Goal: Information Seeking & Learning: Learn about a topic

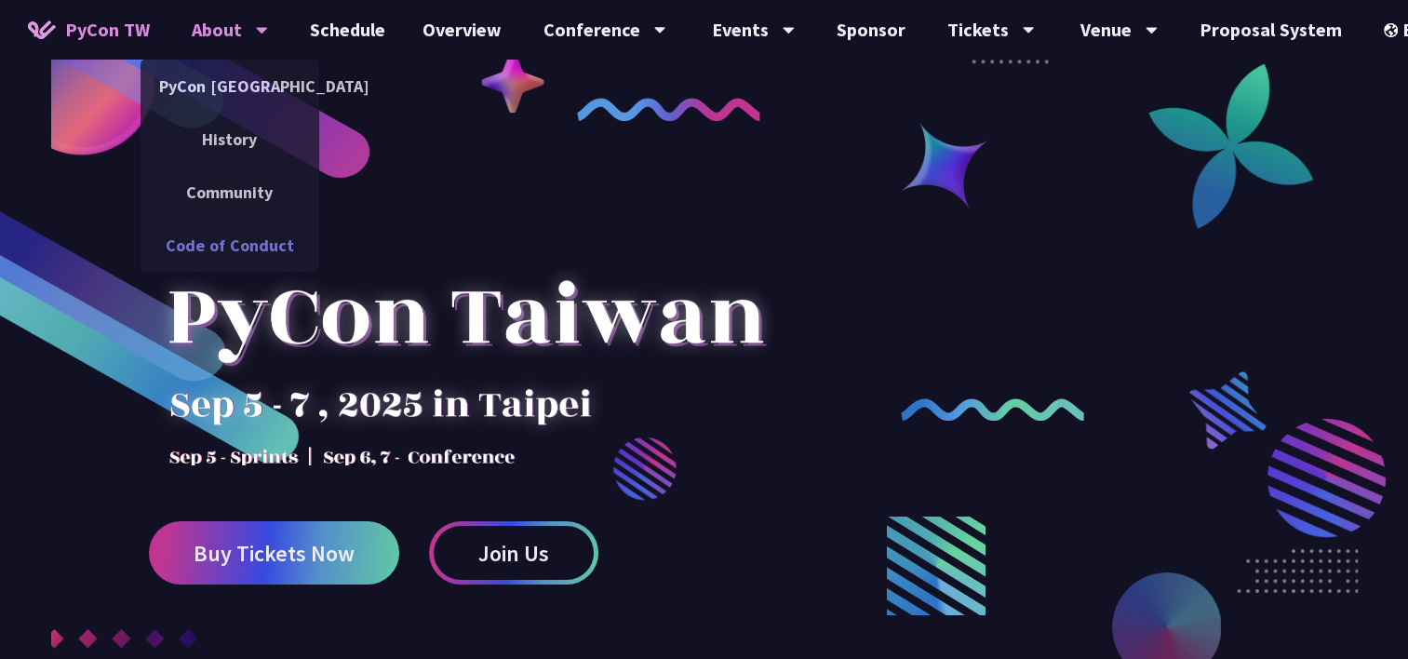
click at [216, 231] on link "Code of Conduct" at bounding box center [229, 245] width 179 height 44
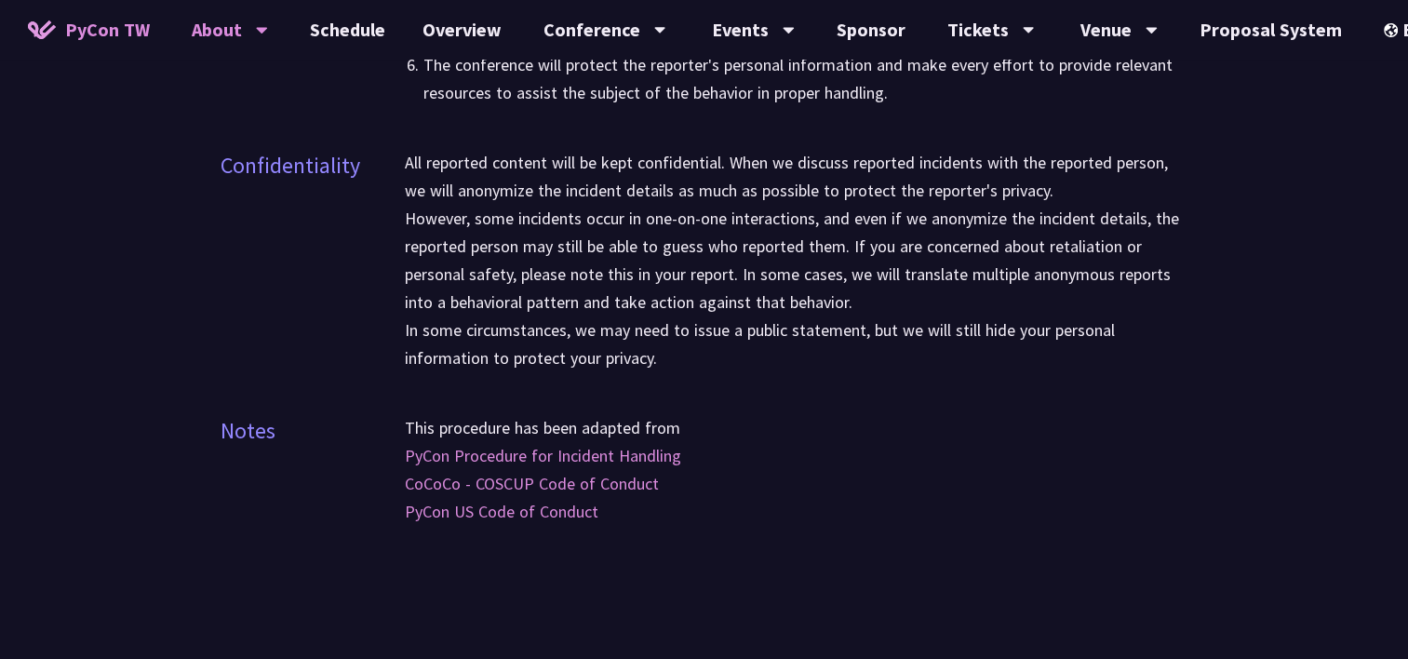
scroll to position [3284, 0]
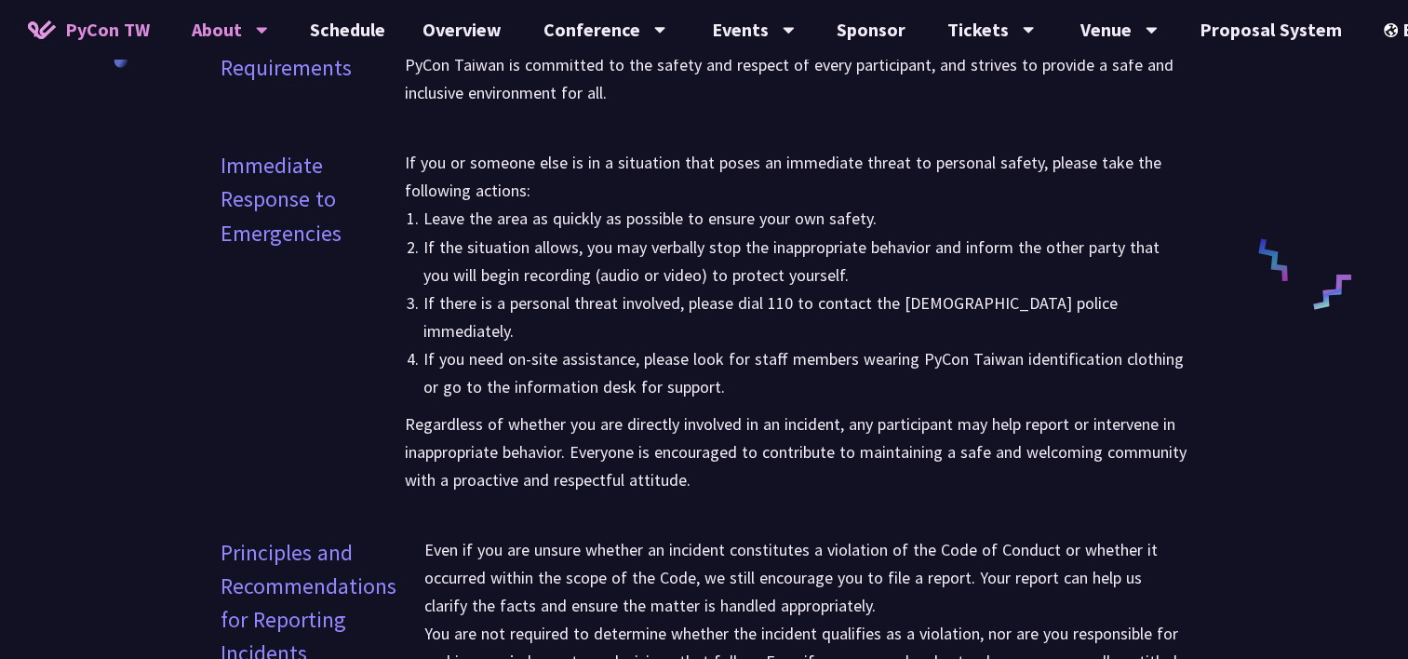
click at [837, 202] on p "If you or someone else is in a situation that poses an immediate threat to pers…" at bounding box center [796, 177] width 783 height 56
click at [1120, 154] on p "If you or someone else is in a situation that poses an immediate threat to pers…" at bounding box center [796, 177] width 783 height 56
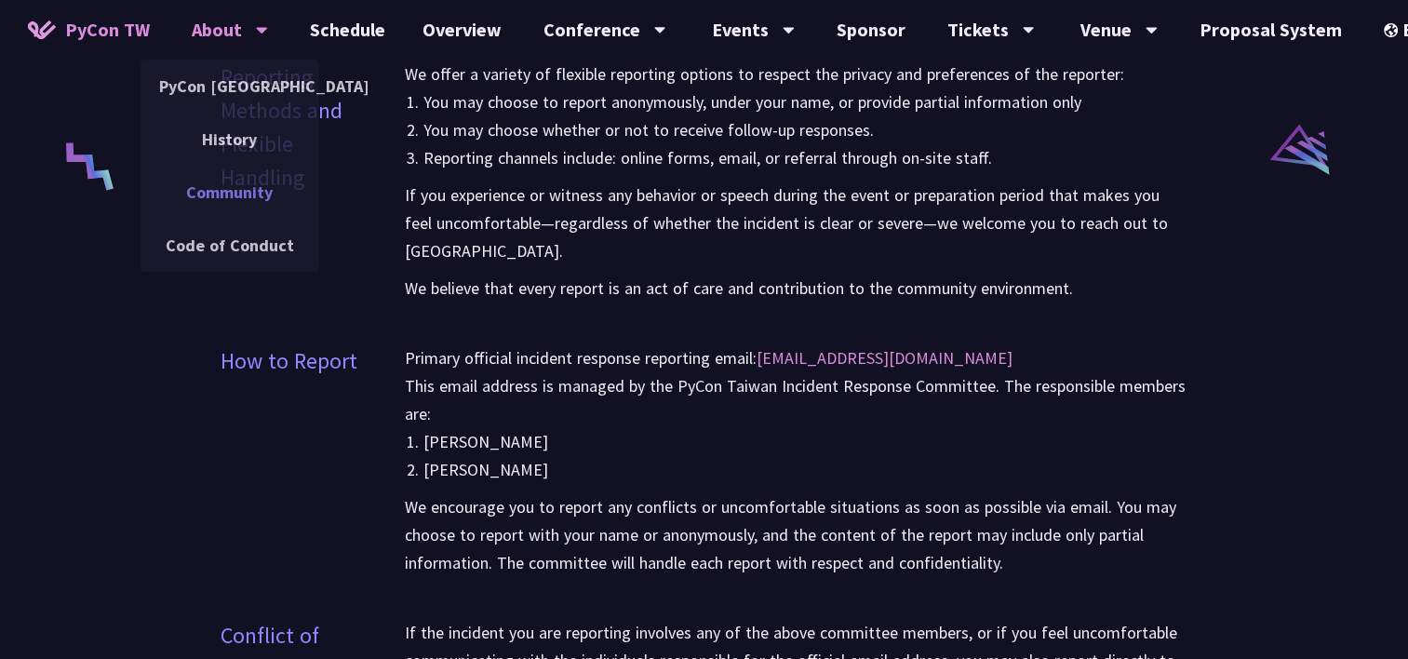
click at [234, 196] on link "Community" at bounding box center [229, 192] width 179 height 44
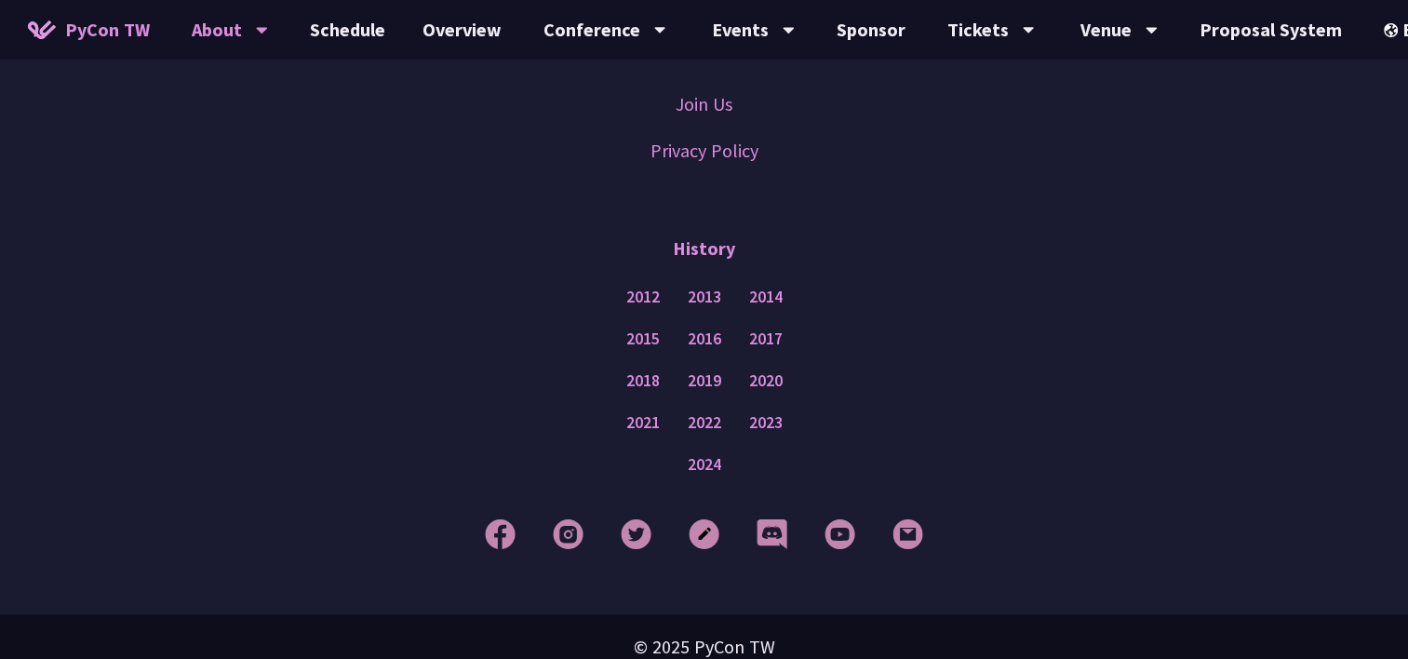
scroll to position [1191, 0]
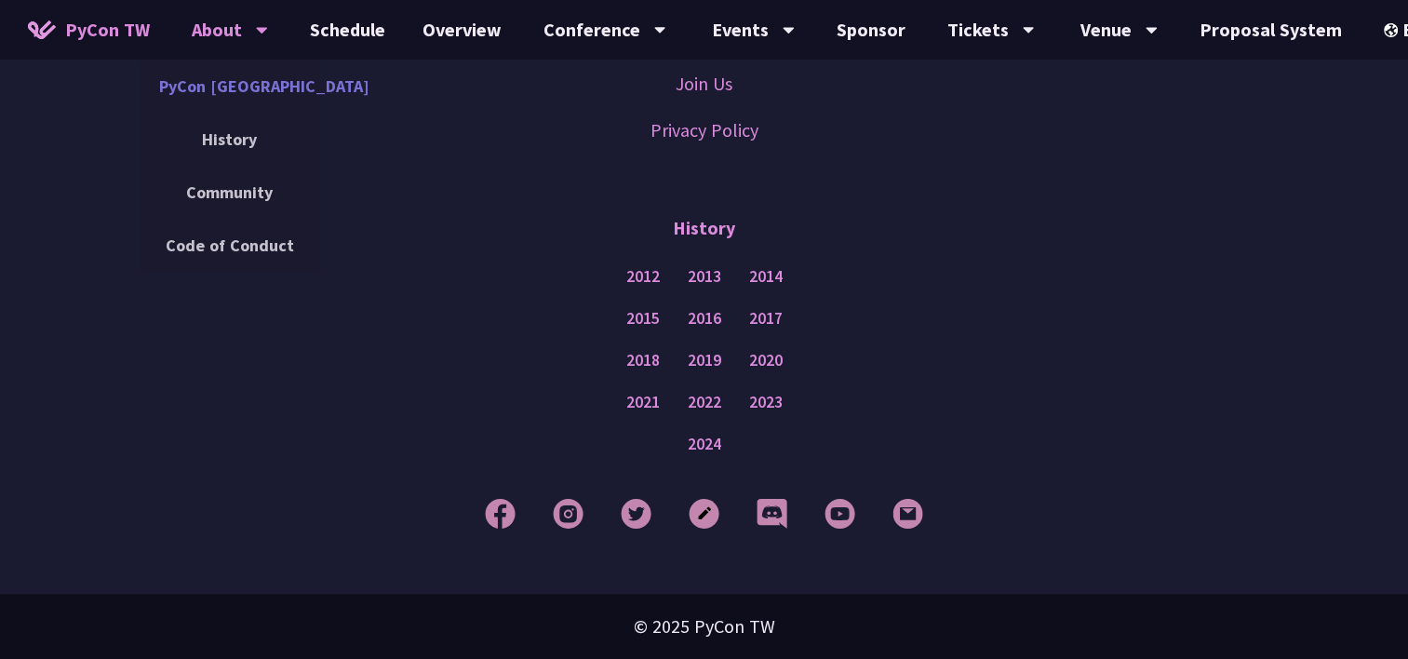
click at [229, 80] on link "PyCon [GEOGRAPHIC_DATA]" at bounding box center [229, 86] width 179 height 44
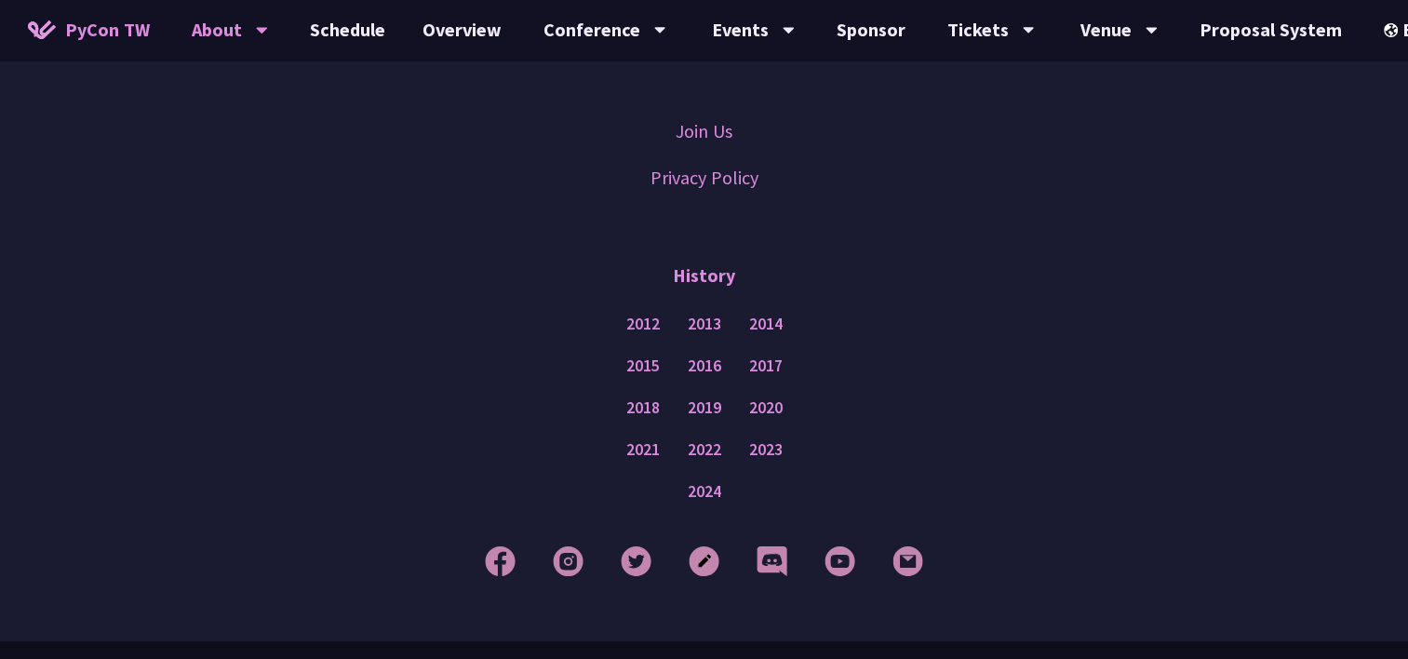
scroll to position [1710, 0]
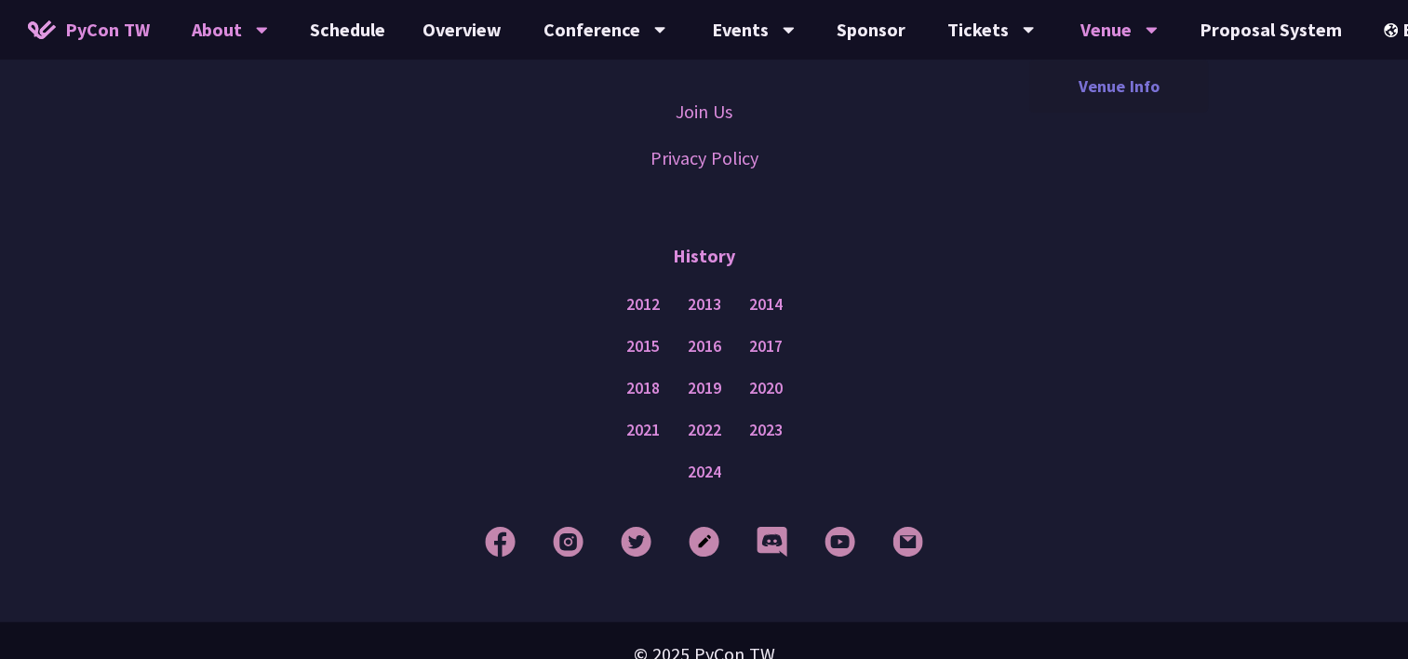
click at [1131, 82] on link "Venue Info" at bounding box center [1118, 86] width 179 height 44
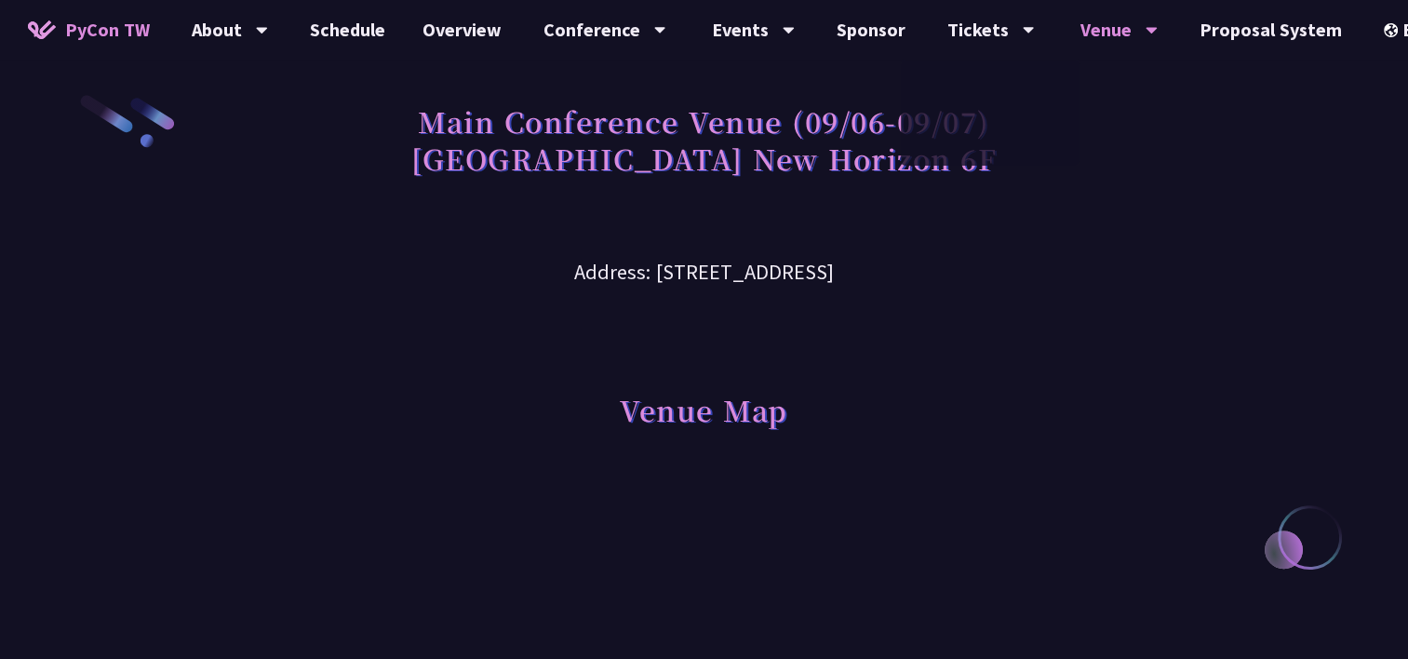
click at [941, 347] on div "Venue Map" at bounding box center [704, 383] width 968 height 191
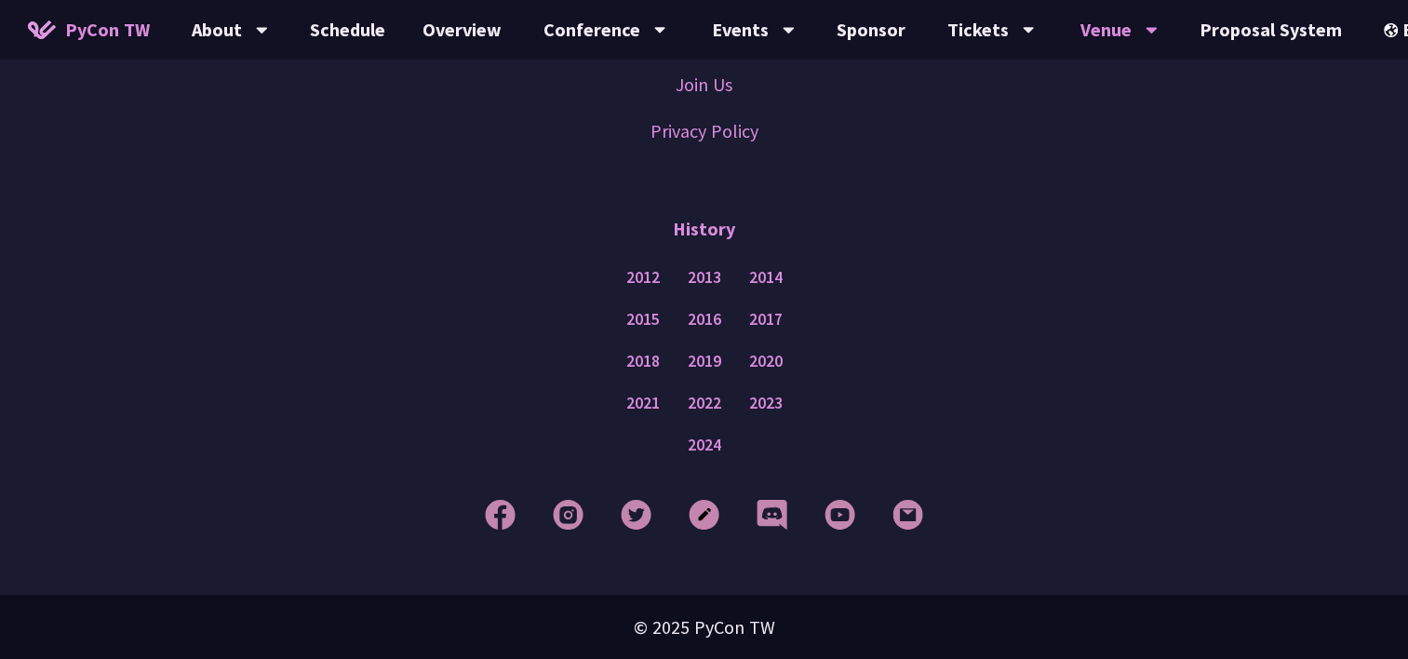
scroll to position [1968, 0]
click at [979, 100] on link "Ticket Info" at bounding box center [990, 86] width 179 height 44
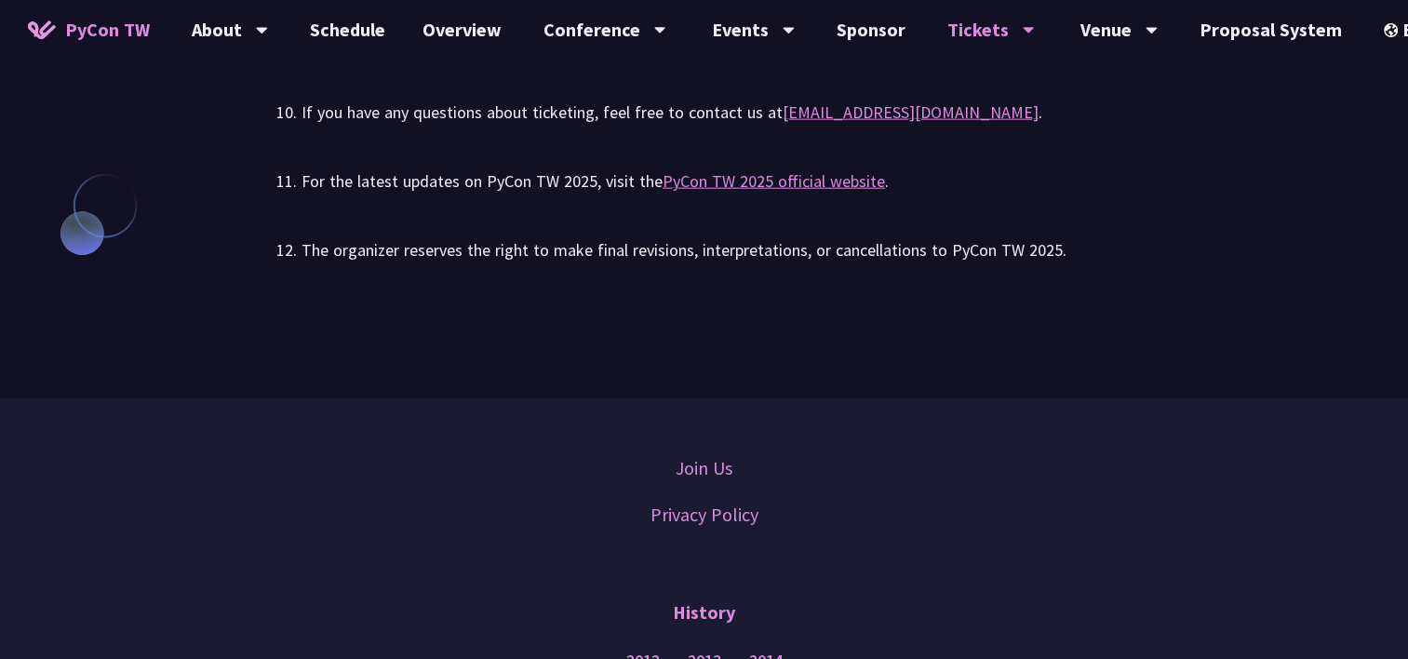
scroll to position [4559, 0]
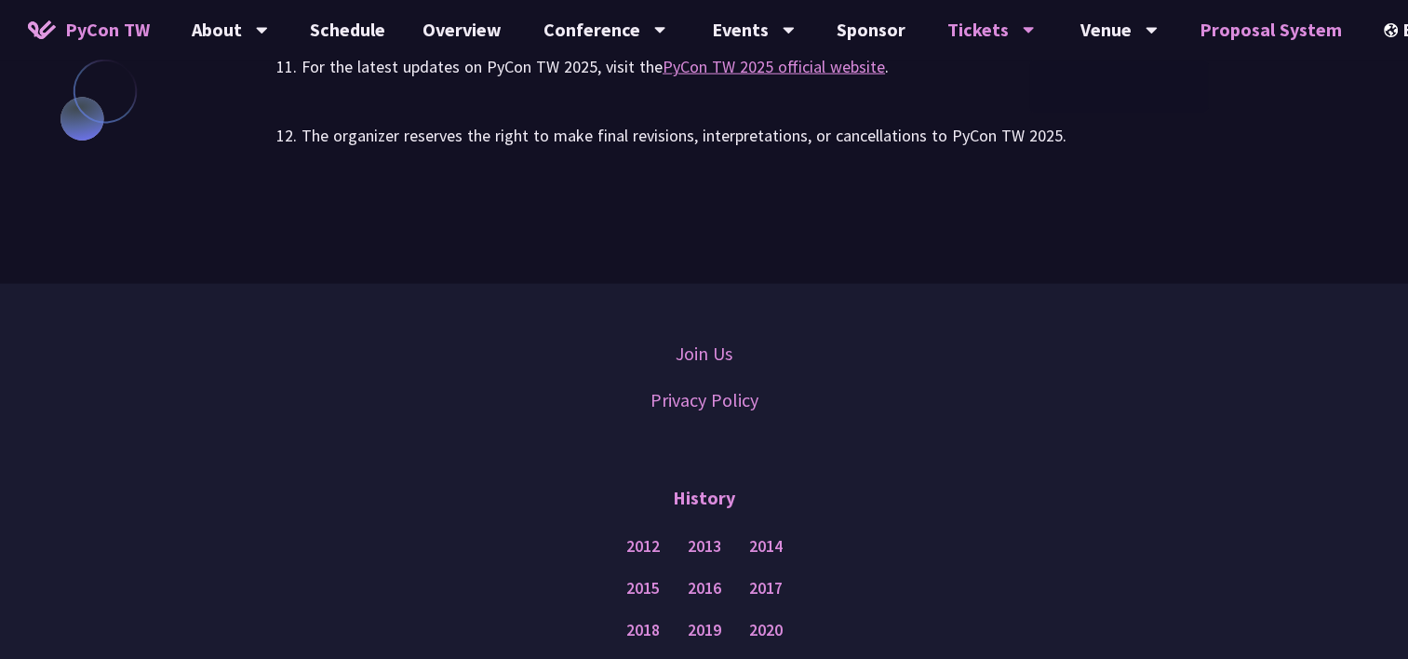
click at [1243, 37] on link "Proposal System" at bounding box center [1271, 30] width 180 height 60
click at [1101, 71] on link "Venue Info" at bounding box center [1118, 86] width 179 height 44
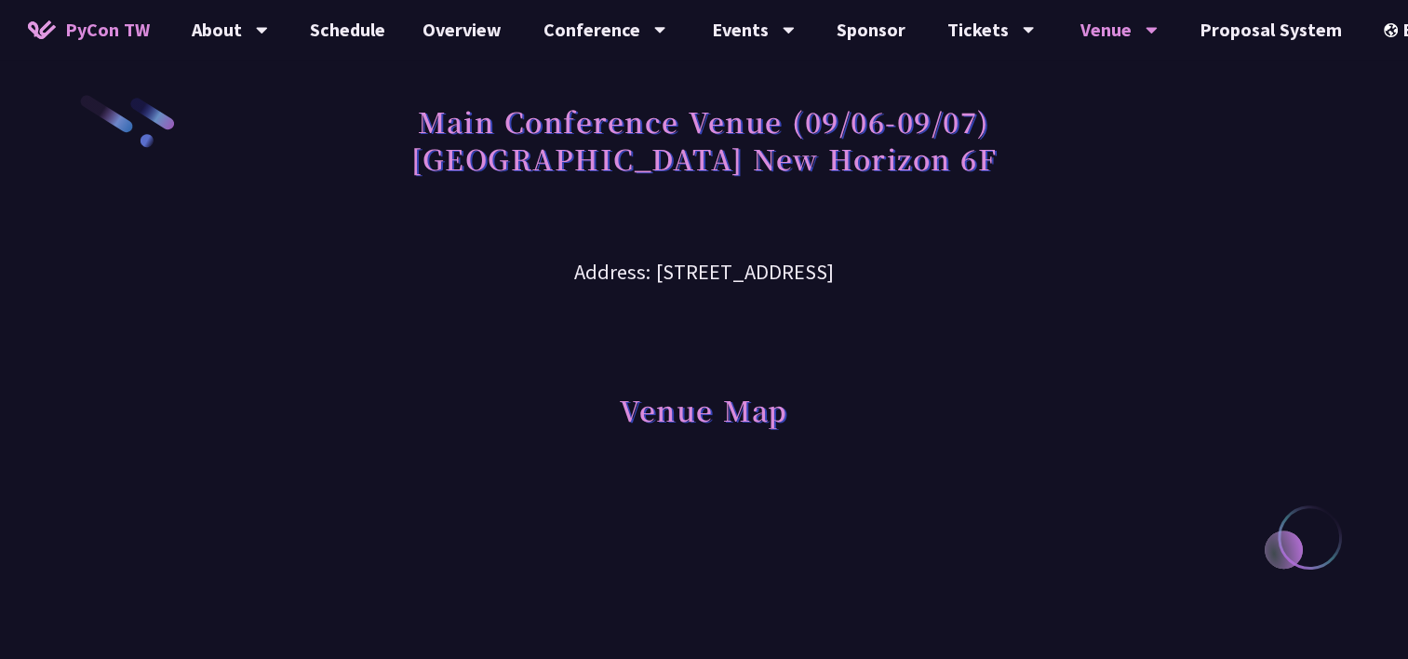
click at [99, 30] on span "PyCon TW" at bounding box center [107, 30] width 85 height 28
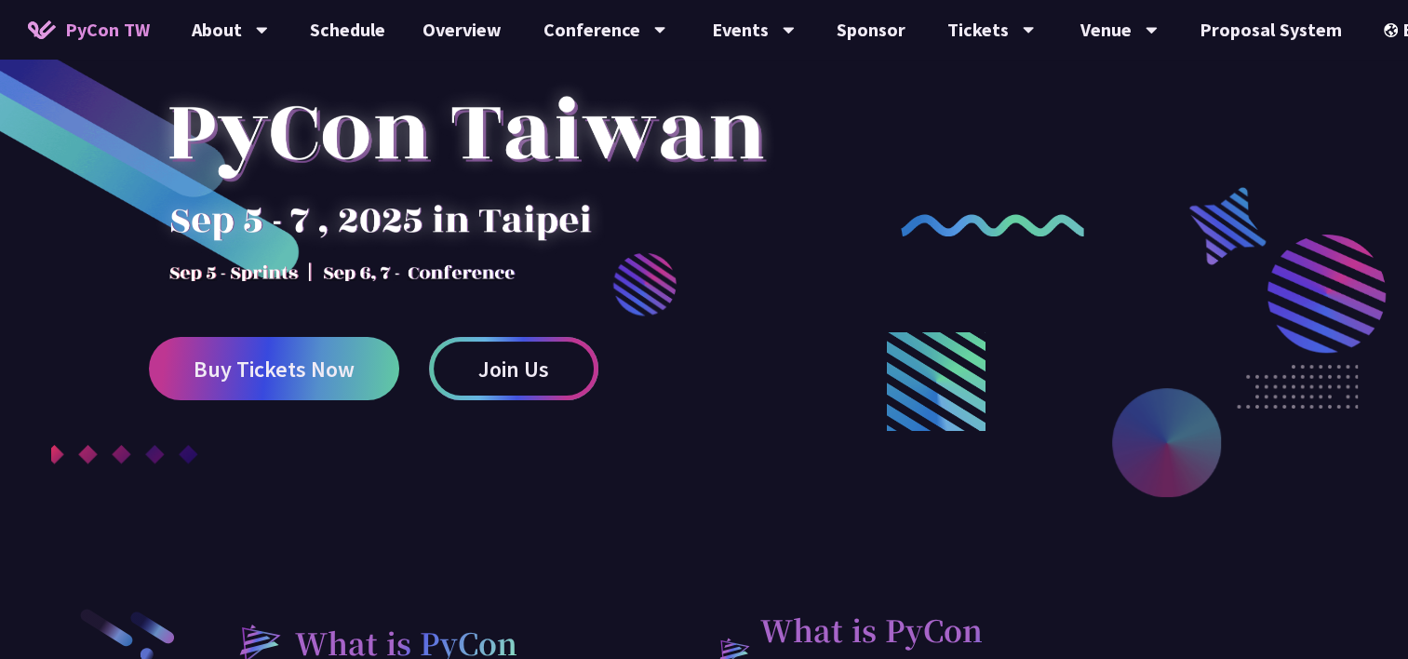
scroll to position [186, 0]
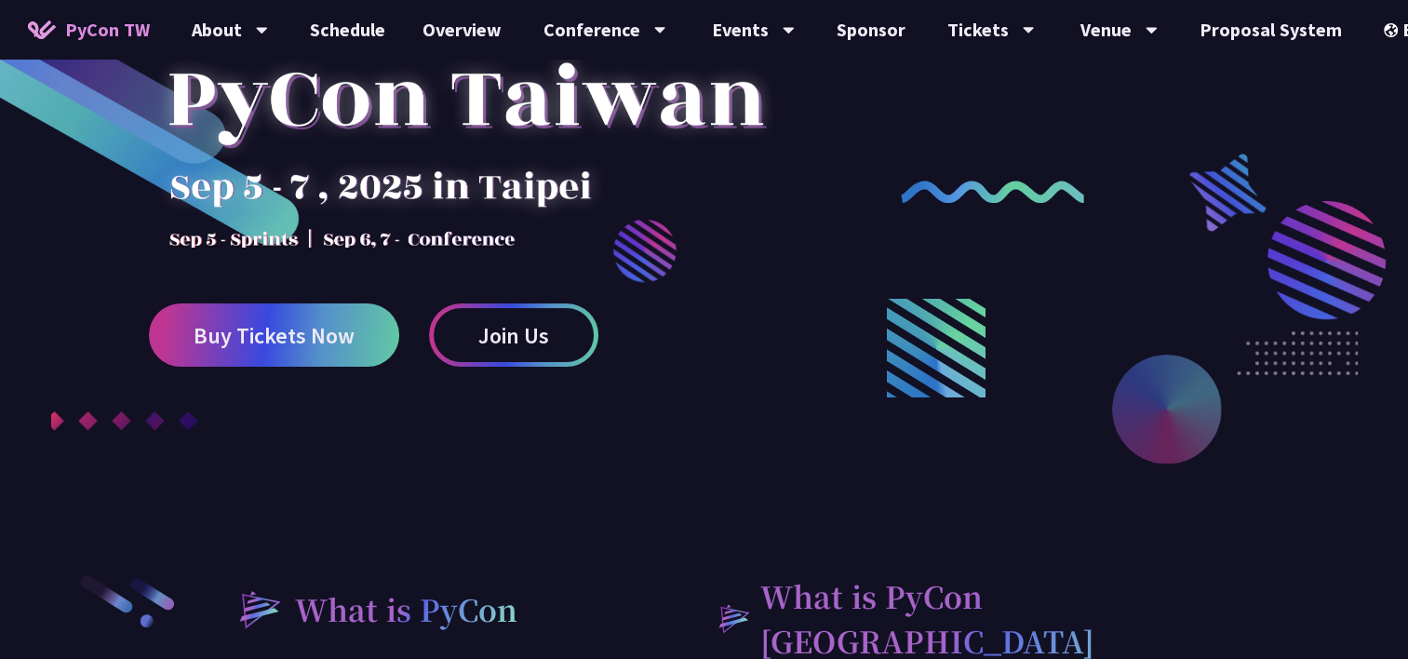
drag, startPoint x: 624, startPoint y: 361, endPoint x: 598, endPoint y: 361, distance: 26.0
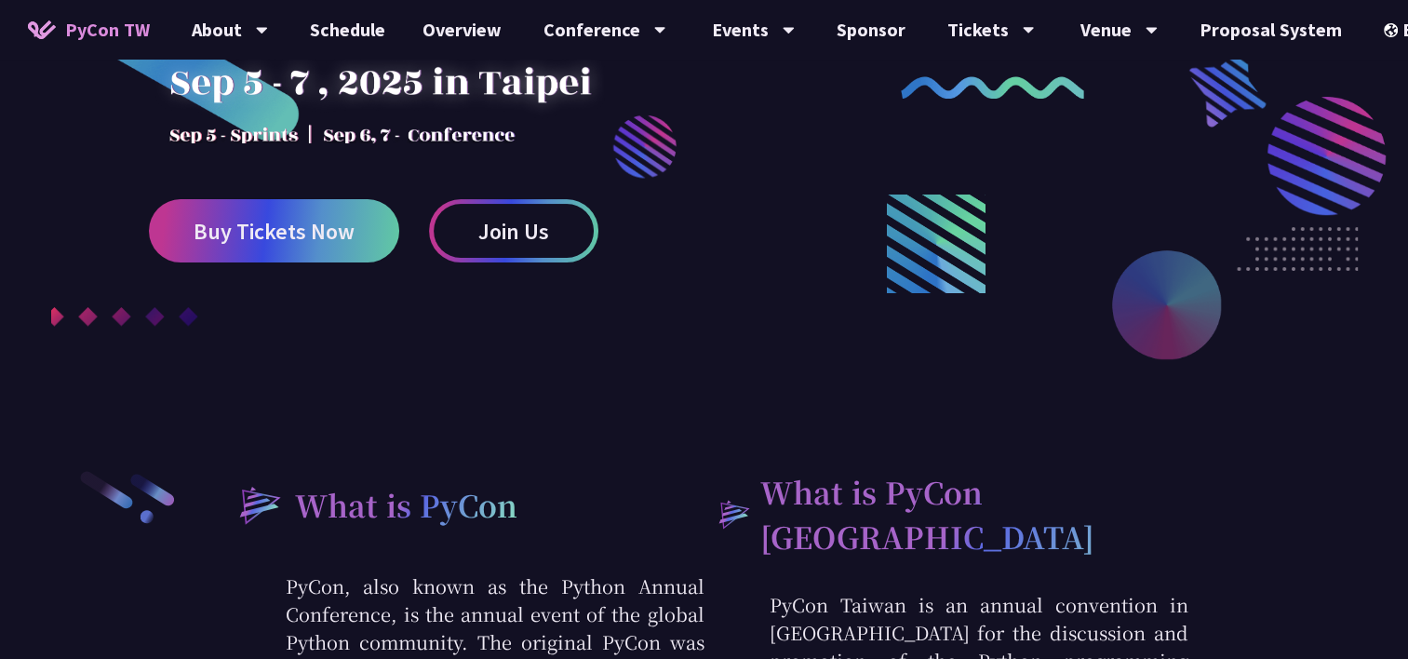
scroll to position [372, 0]
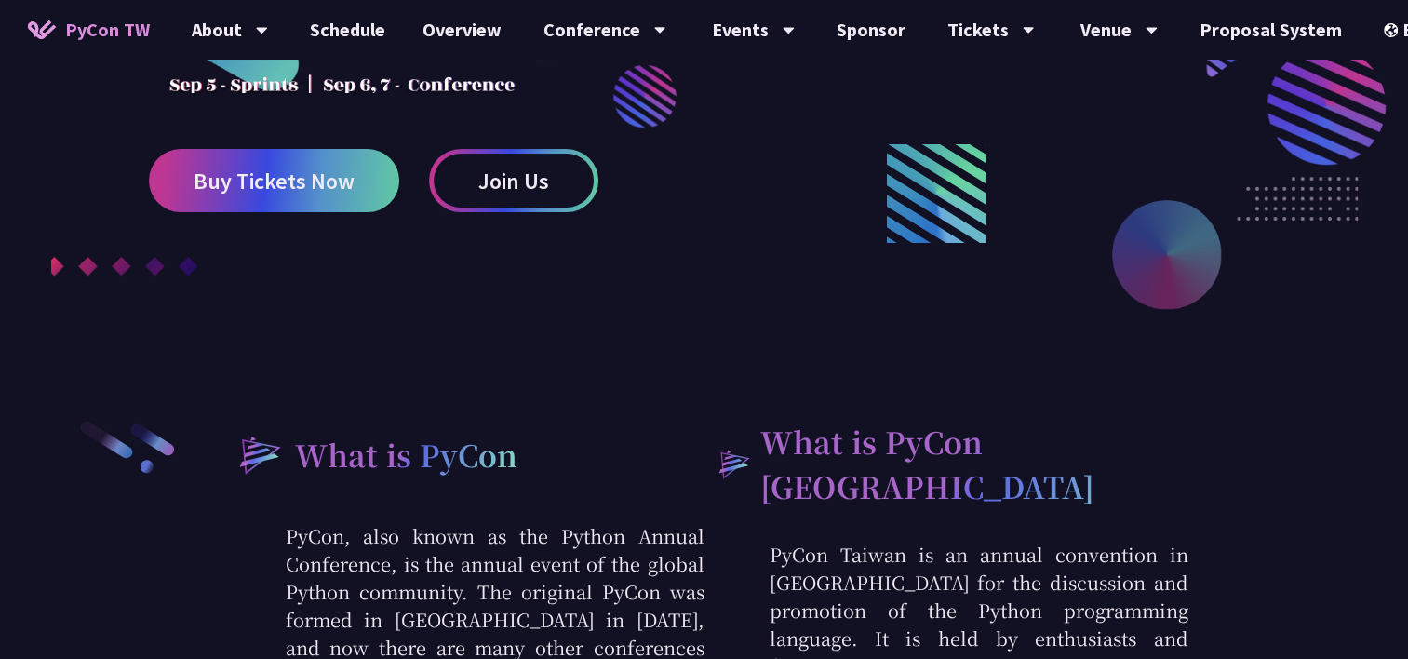
drag, startPoint x: 598, startPoint y: 361, endPoint x: 390, endPoint y: 394, distance: 211.1
click at [388, 393] on div at bounding box center [704, 89] width 1408 height 698
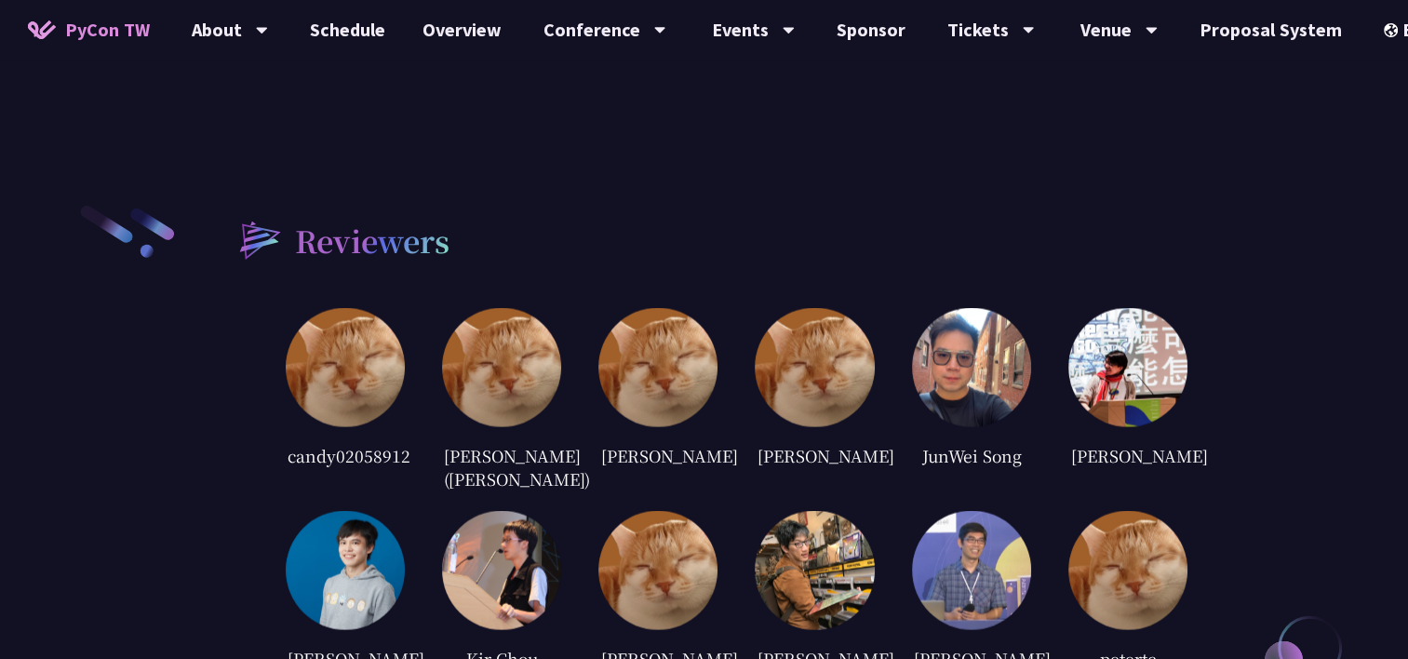
scroll to position [3721, 0]
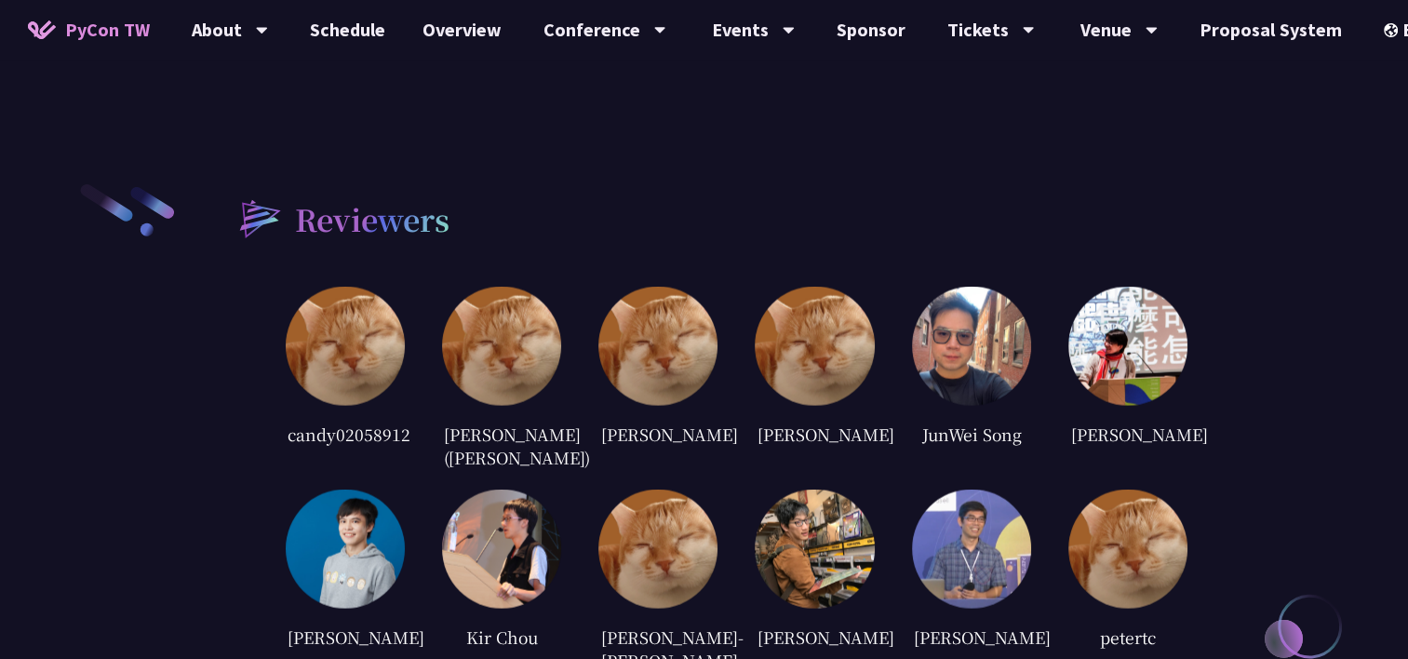
click at [974, 300] on img at bounding box center [971, 346] width 119 height 119
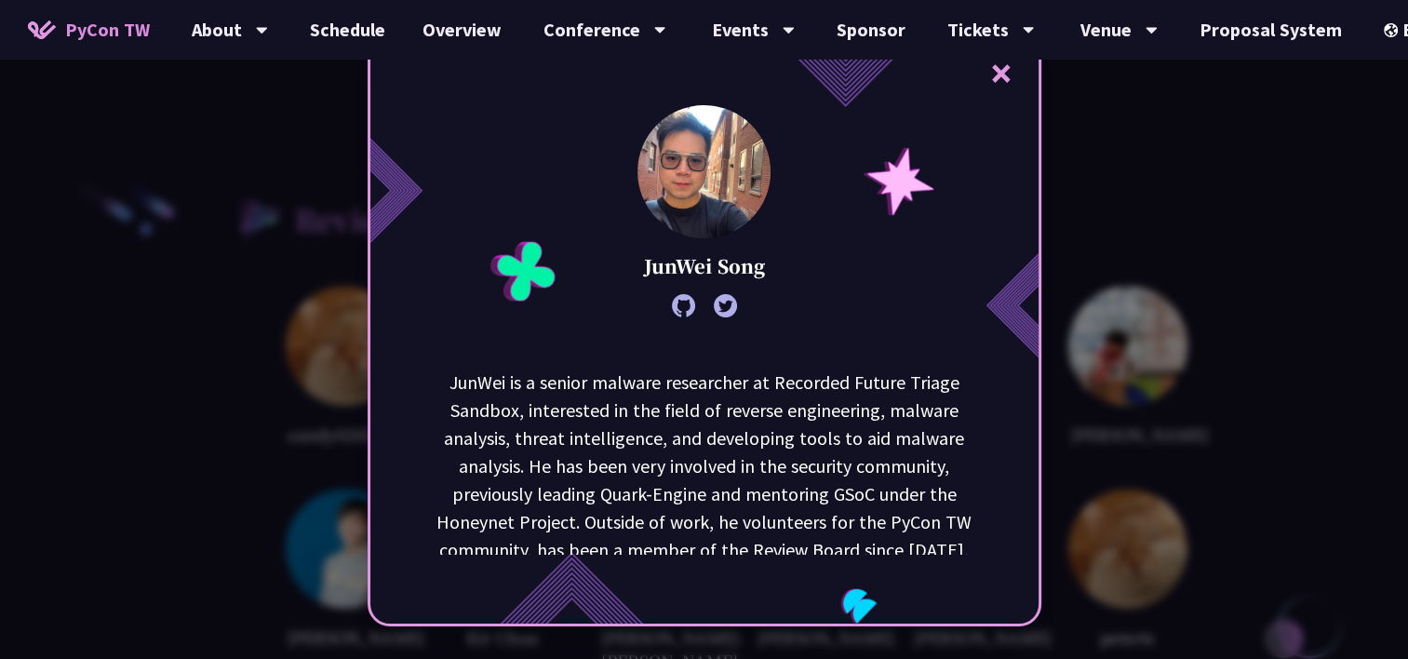
click at [1224, 175] on div "× [PERSON_NAME] is a senior malware researcher at Recorded Future Triage Sandbo…" at bounding box center [704, 329] width 1408 height 659
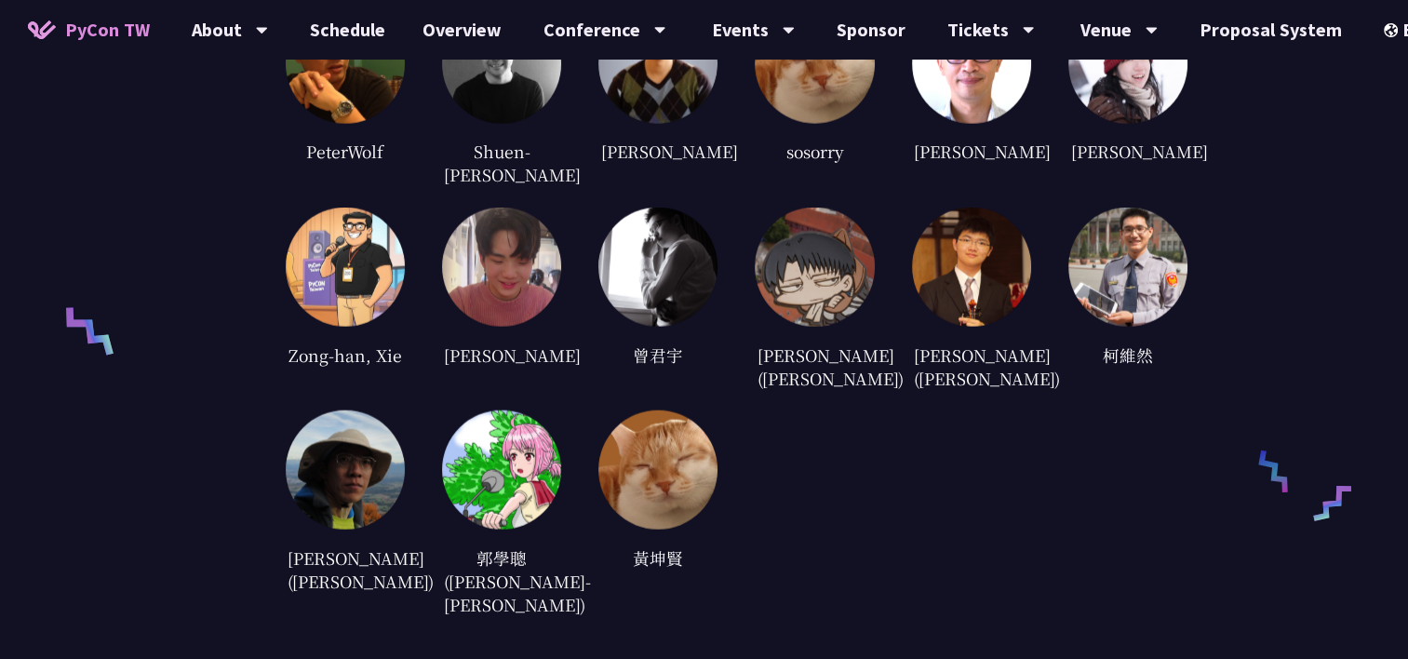
scroll to position [4372, 0]
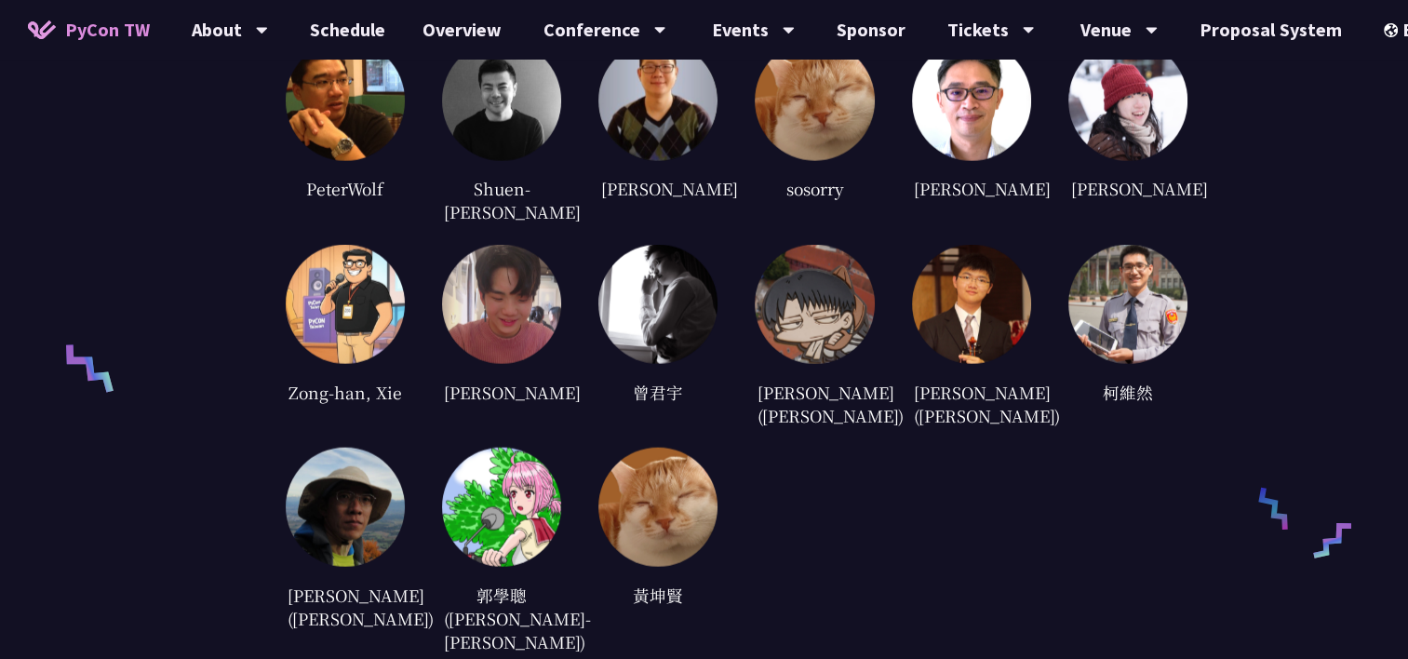
click at [383, 245] on img at bounding box center [345, 304] width 119 height 119
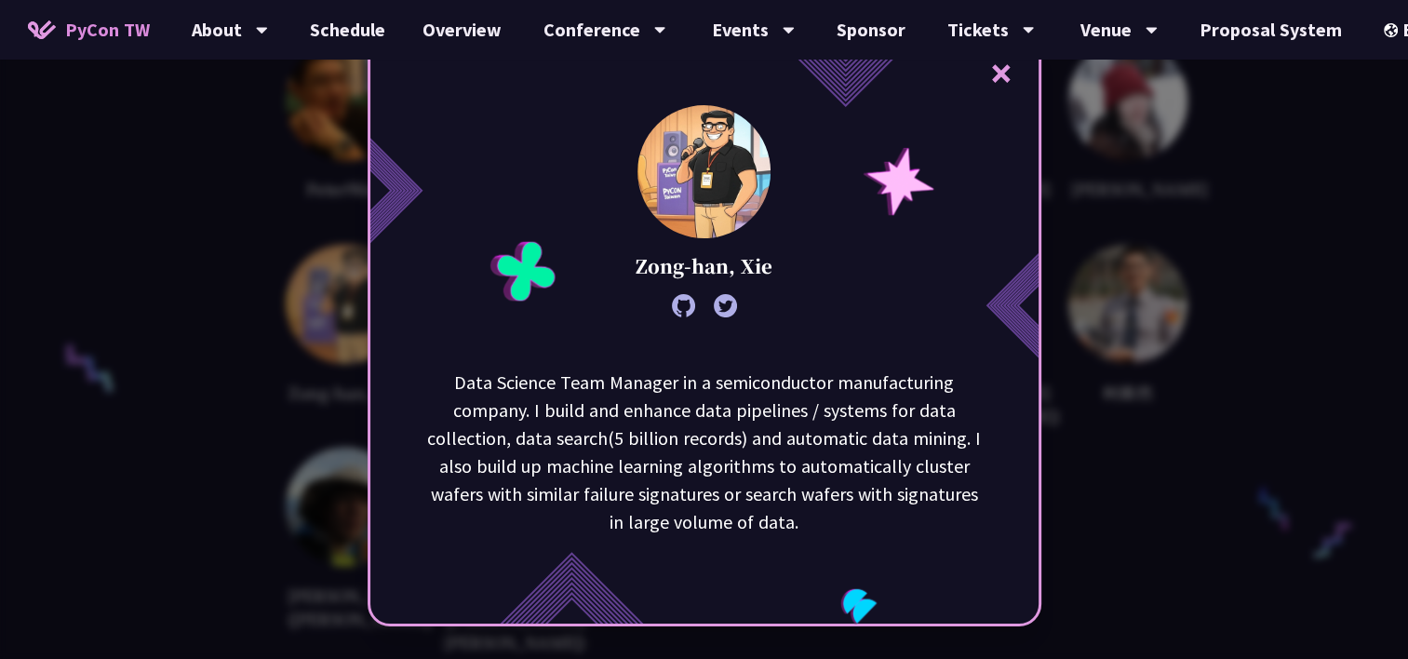
click at [1158, 432] on div "× Zong-han, Xie Data Science Team Manager in a semiconductor manufacturing comp…" at bounding box center [704, 329] width 1408 height 659
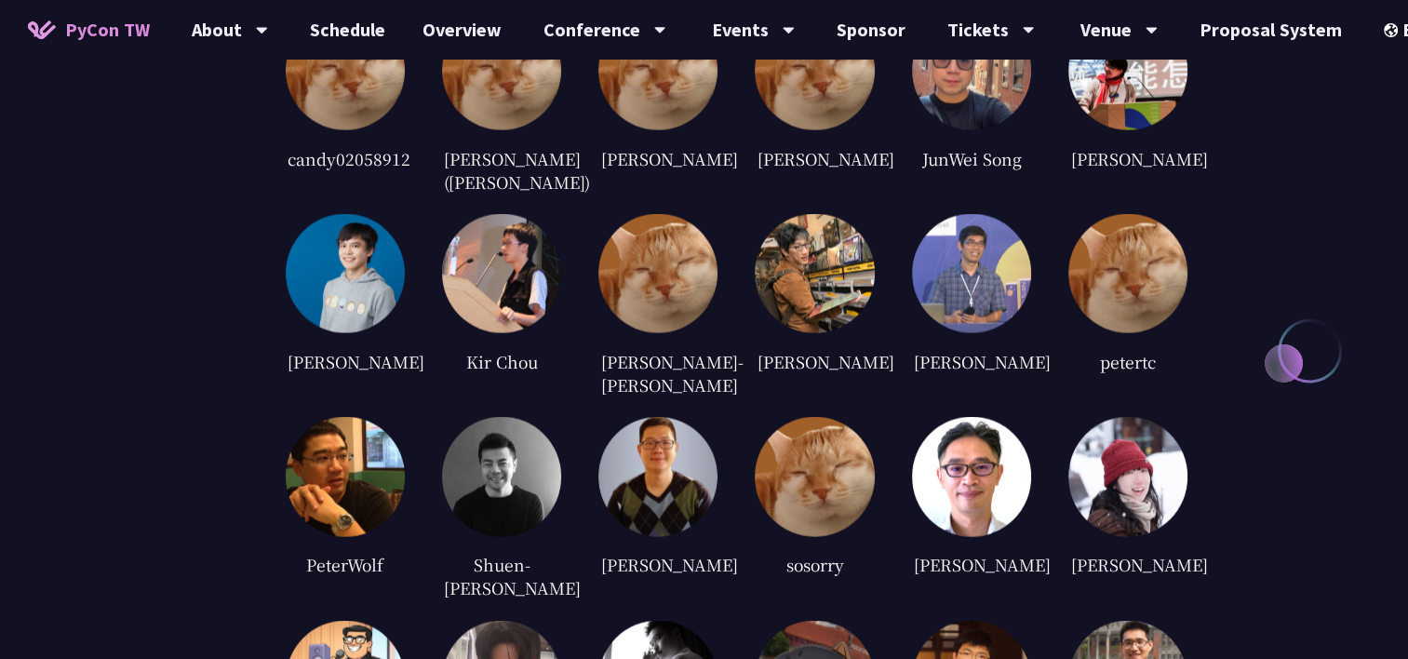
scroll to position [3907, 0]
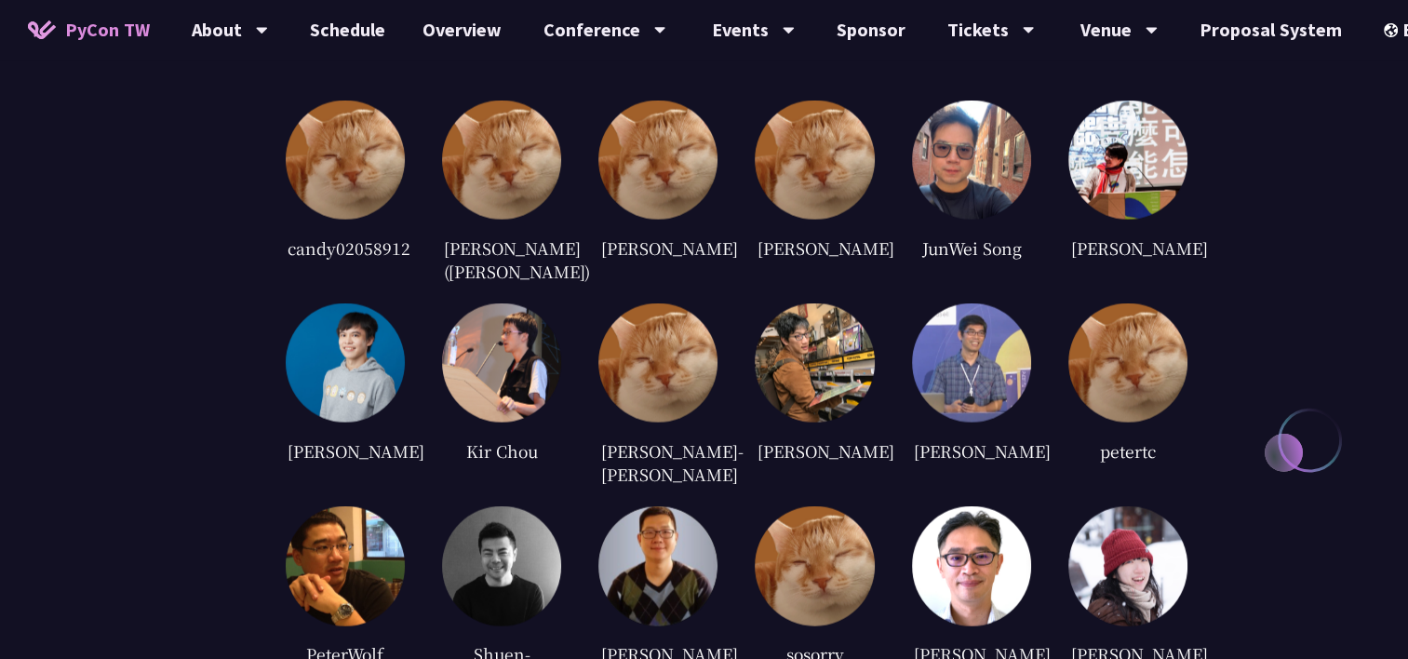
click at [960, 104] on img at bounding box center [971, 159] width 119 height 119
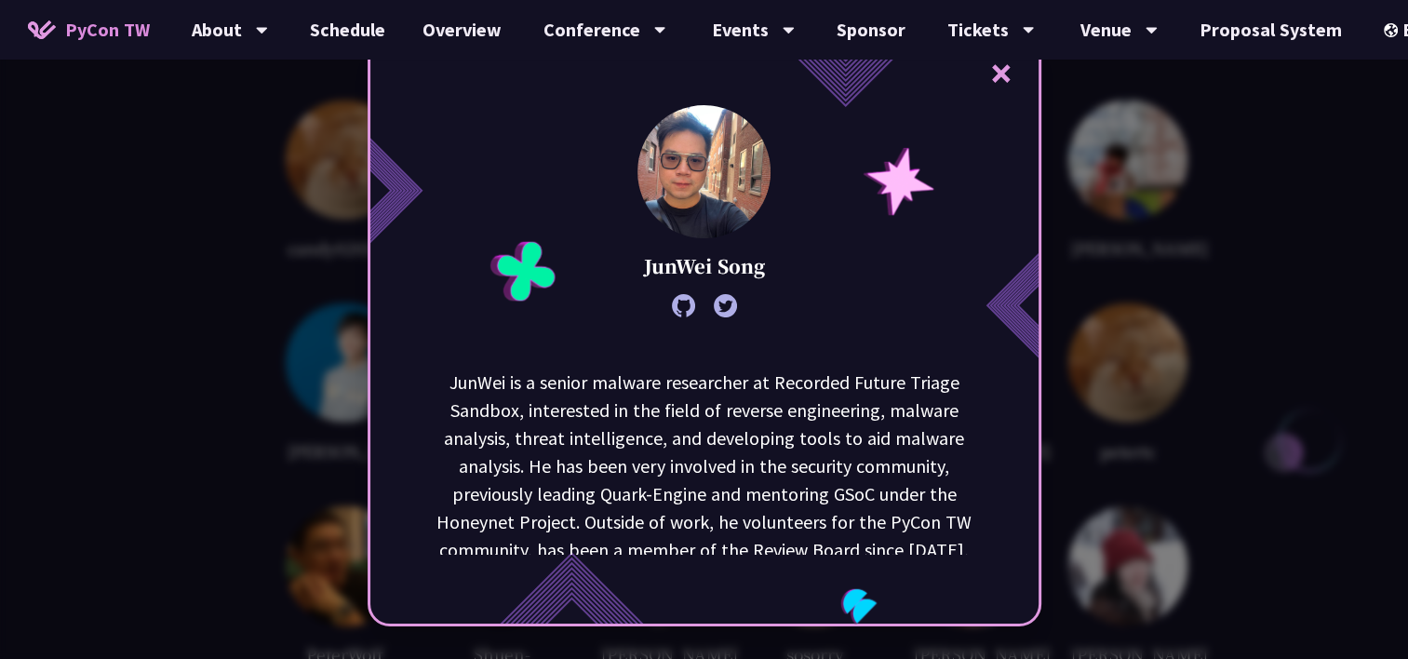
click at [1348, 208] on div "× [PERSON_NAME] is a senior malware researcher at Recorded Future Triage Sandbo…" at bounding box center [704, 329] width 1408 height 659
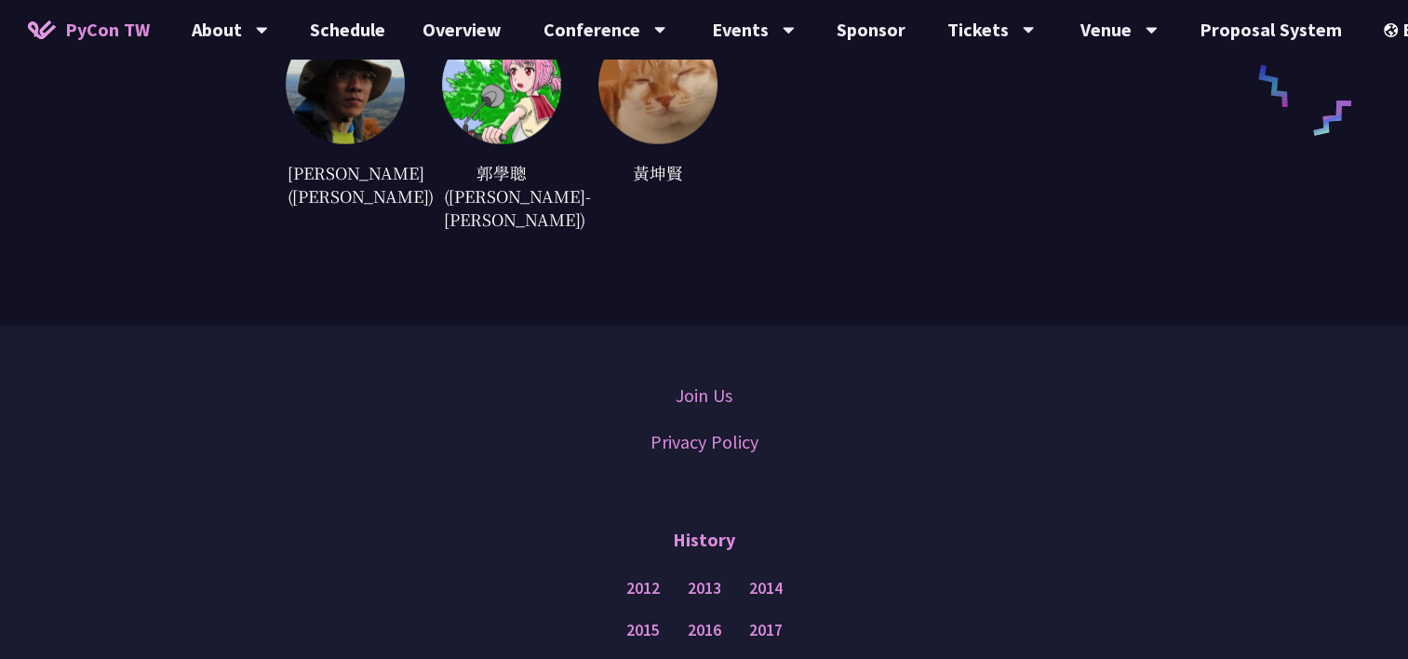
scroll to position [4838, 0]
